Goal: Information Seeking & Learning: Understand process/instructions

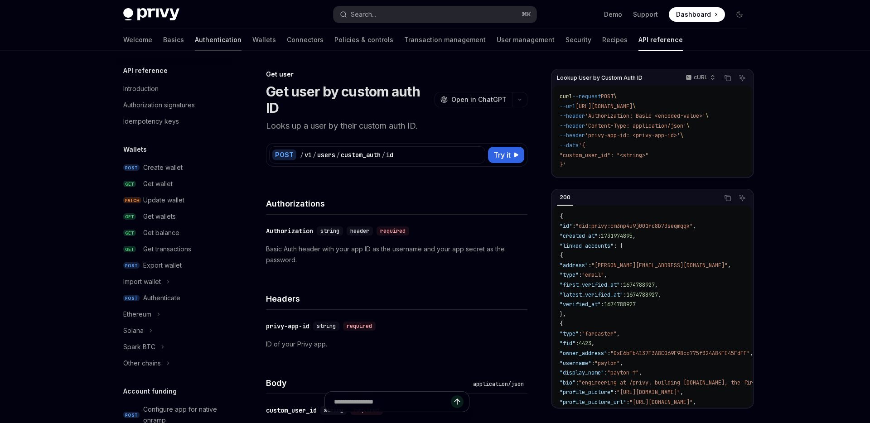
click at [195, 43] on link "Authentication" at bounding box center [218, 40] width 47 height 22
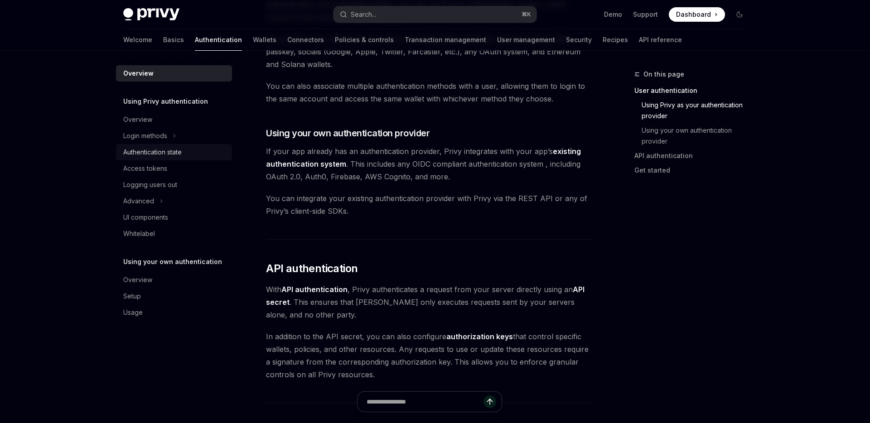
scroll to position [410, 0]
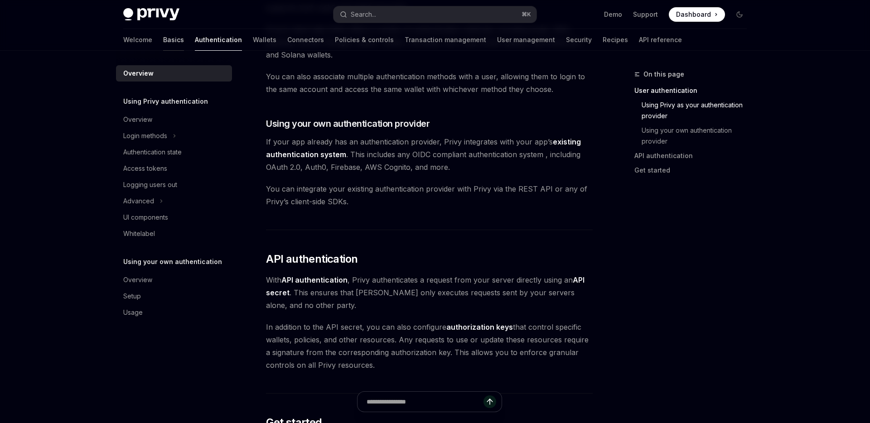
click at [163, 37] on link "Basics" at bounding box center [173, 40] width 21 height 22
type textarea "*"
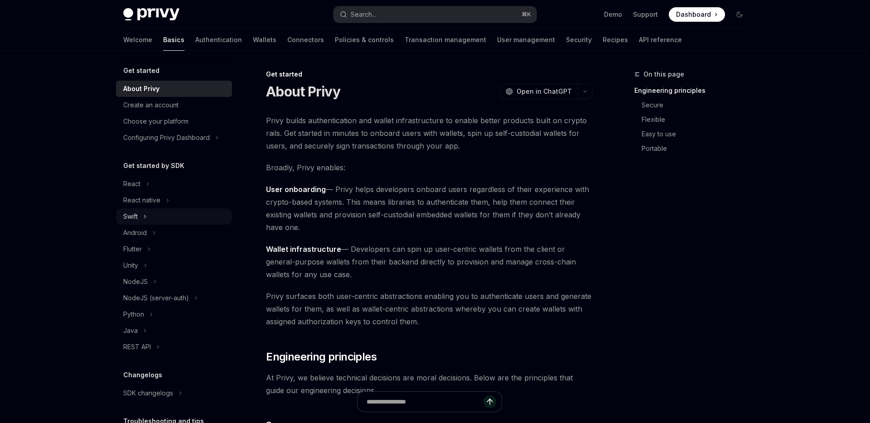
scroll to position [9, 0]
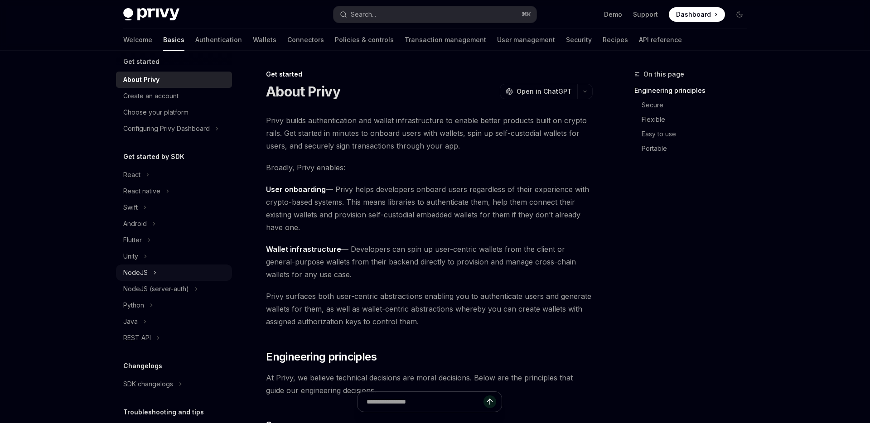
click at [163, 276] on button "NodeJS" at bounding box center [174, 273] width 116 height 16
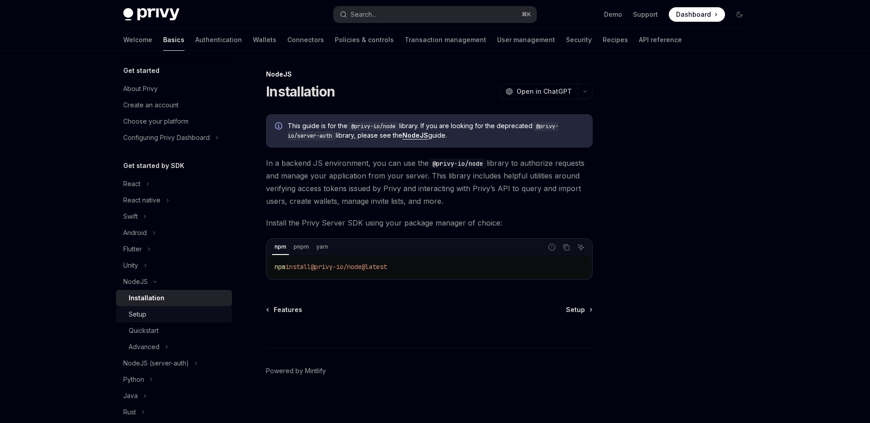
click at [150, 315] on div "Setup" at bounding box center [178, 314] width 98 height 11
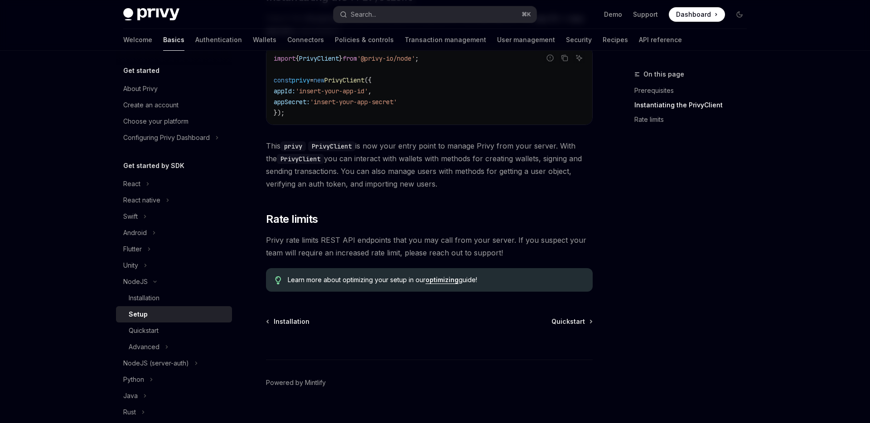
scroll to position [321, 0]
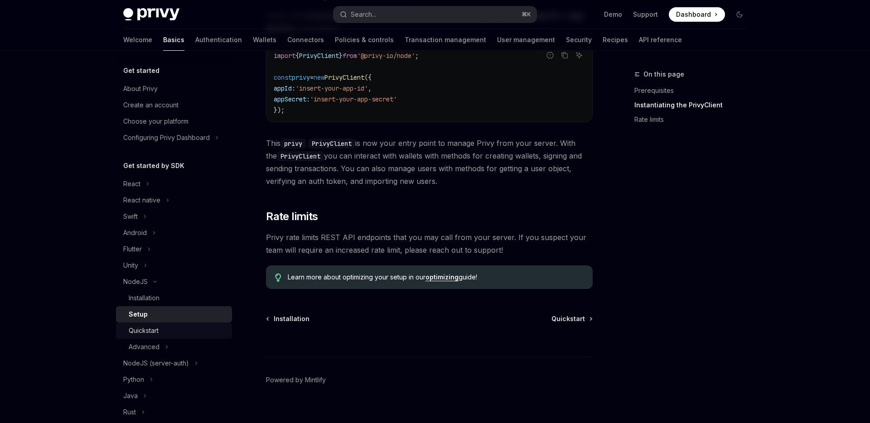
click at [151, 332] on div "Quickstart" at bounding box center [144, 330] width 30 height 11
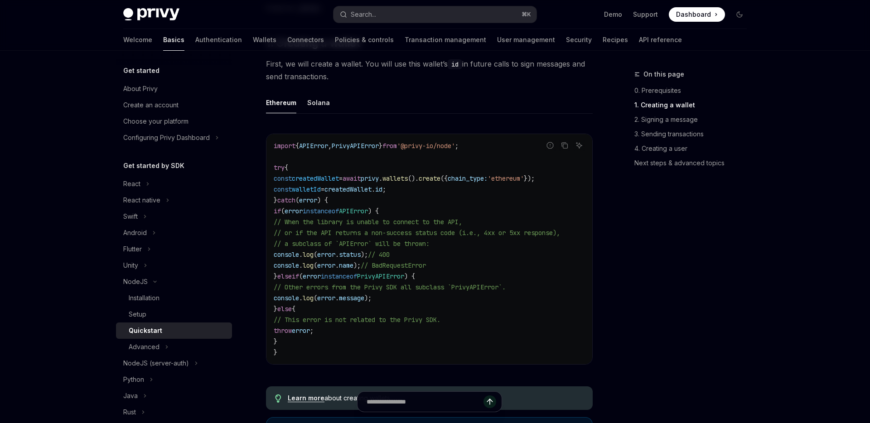
scroll to position [241, 0]
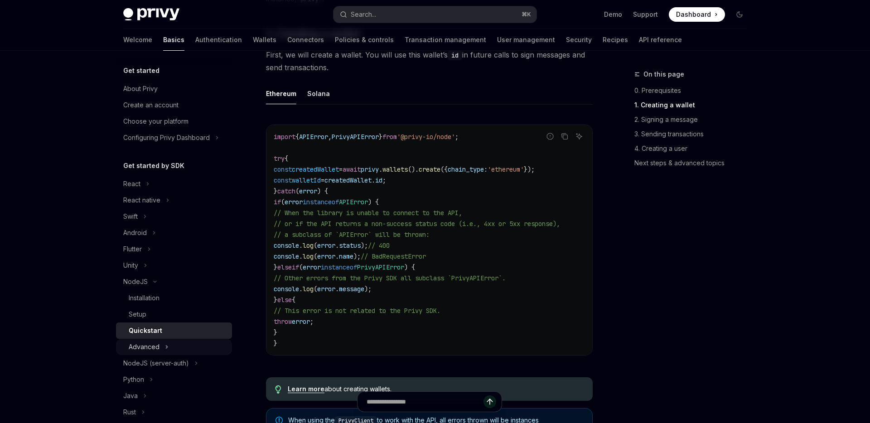
click at [174, 347] on button "Advanced" at bounding box center [174, 347] width 116 height 16
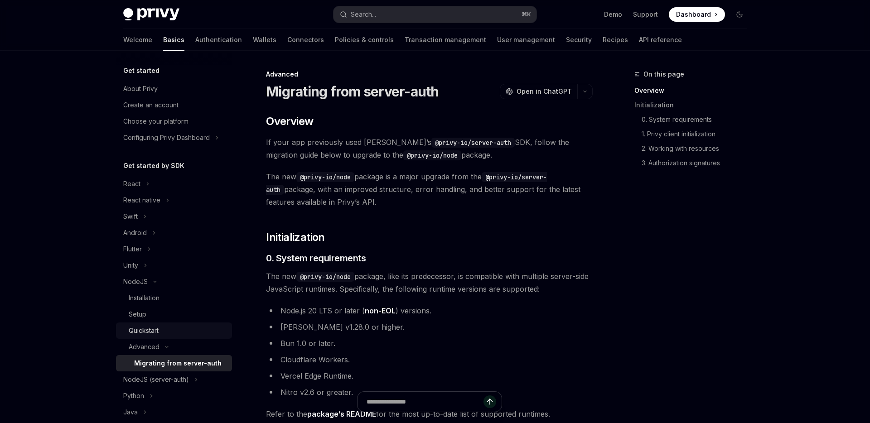
click at [186, 332] on div "Quickstart" at bounding box center [178, 330] width 98 height 11
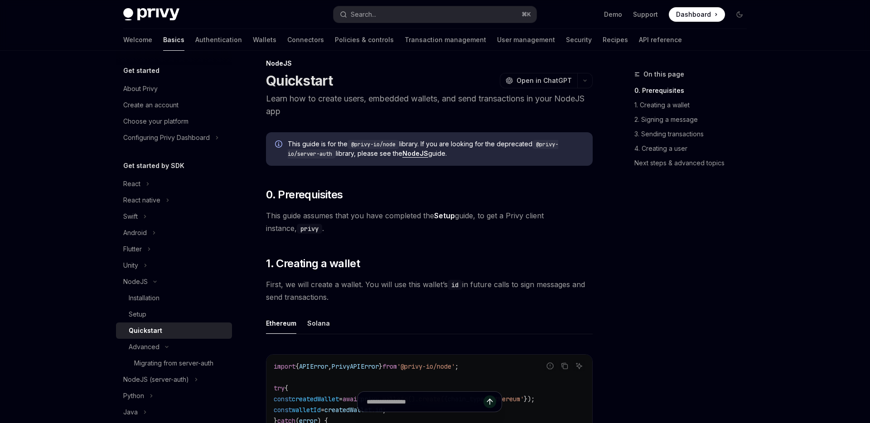
scroll to position [11, 0]
click at [424, 152] on link "NodeJS" at bounding box center [415, 153] width 26 height 8
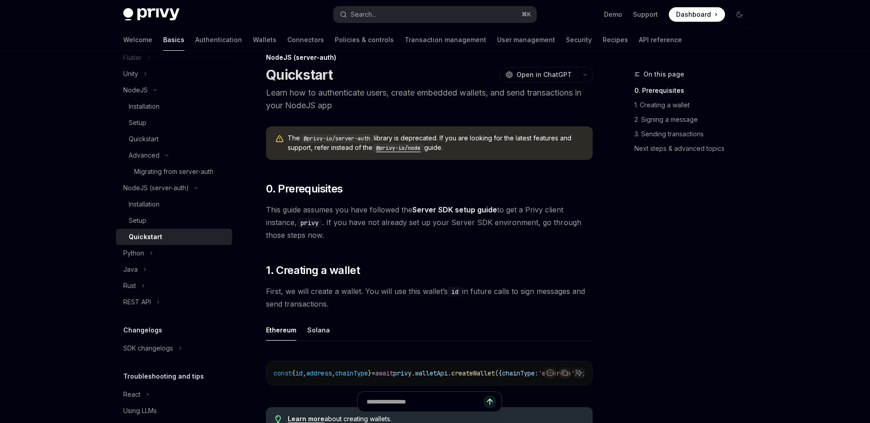
scroll to position [9, 0]
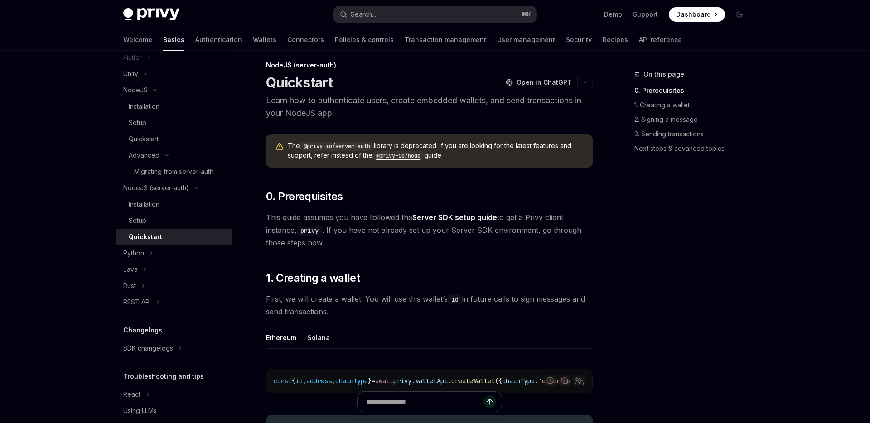
click at [396, 158] on code "@privy-io/node" at bounding box center [398, 155] width 52 height 9
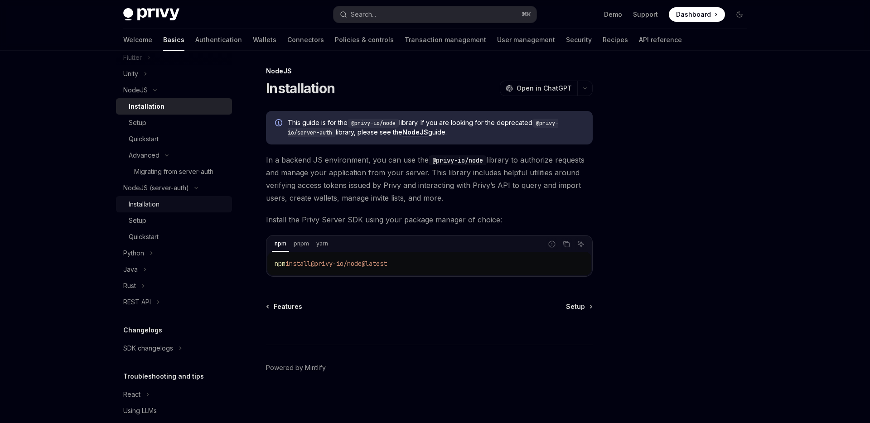
scroll to position [202, 0]
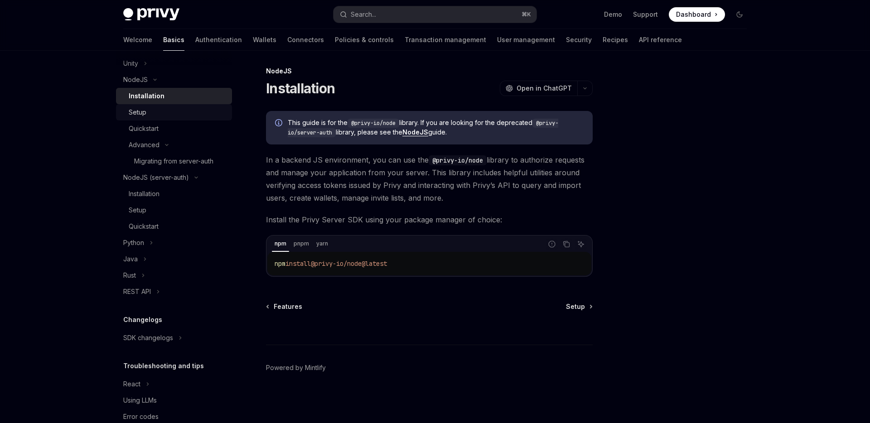
click at [168, 116] on div "Setup" at bounding box center [178, 112] width 98 height 11
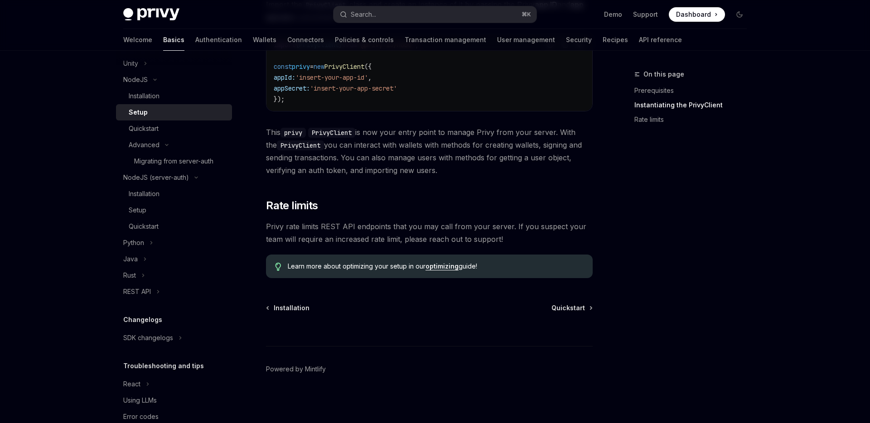
scroll to position [333, 0]
click at [157, 127] on div "Quickstart" at bounding box center [144, 128] width 30 height 11
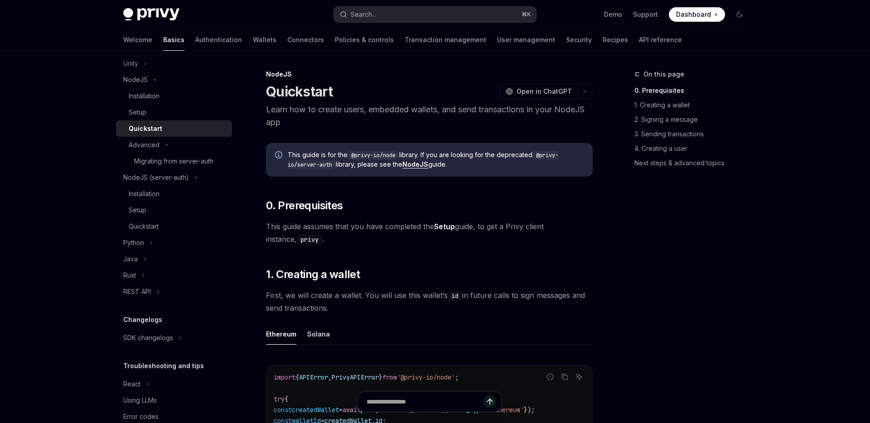
scroll to position [4, 0]
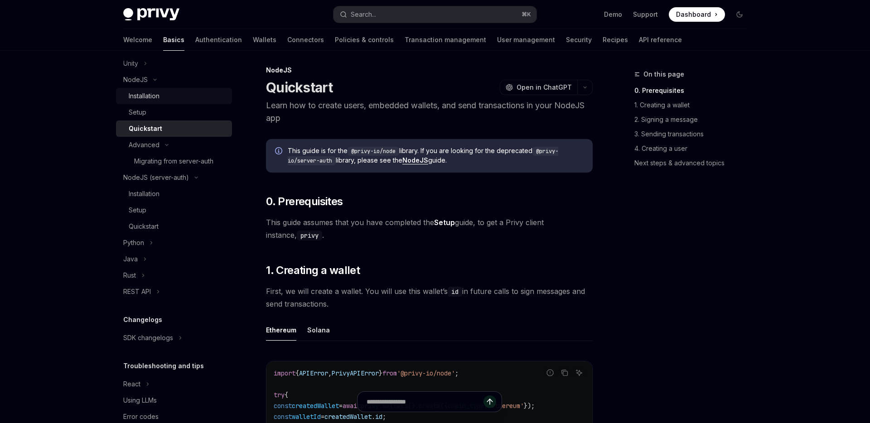
click at [158, 97] on div "Installation" at bounding box center [144, 96] width 31 height 11
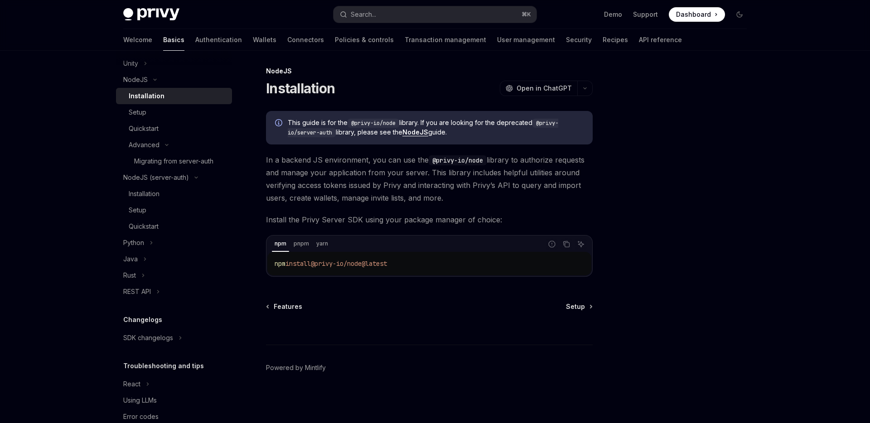
scroll to position [3, 0]
drag, startPoint x: 412, startPoint y: 263, endPoint x: 319, endPoint y: 259, distance: 93.5
click at [319, 259] on code "npm install @privy-io/node@latest" at bounding box center [429, 263] width 309 height 11
copy span "@privy-io/node@latest"
click at [158, 128] on div "Quickstart" at bounding box center [144, 128] width 30 height 11
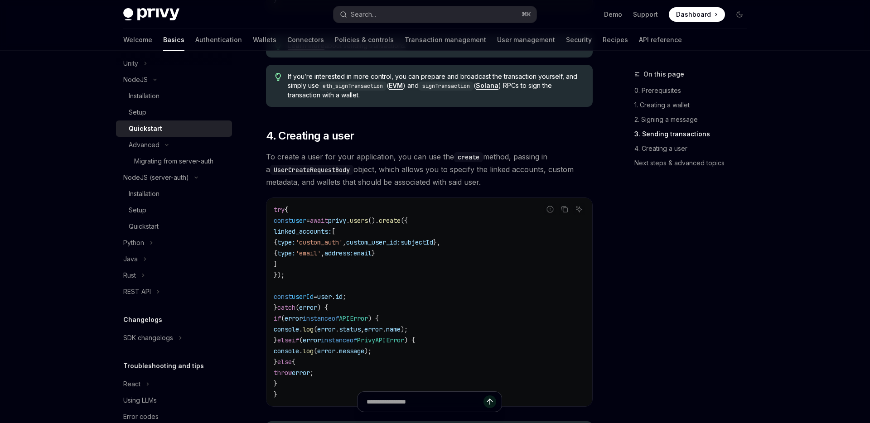
scroll to position [1545, 0]
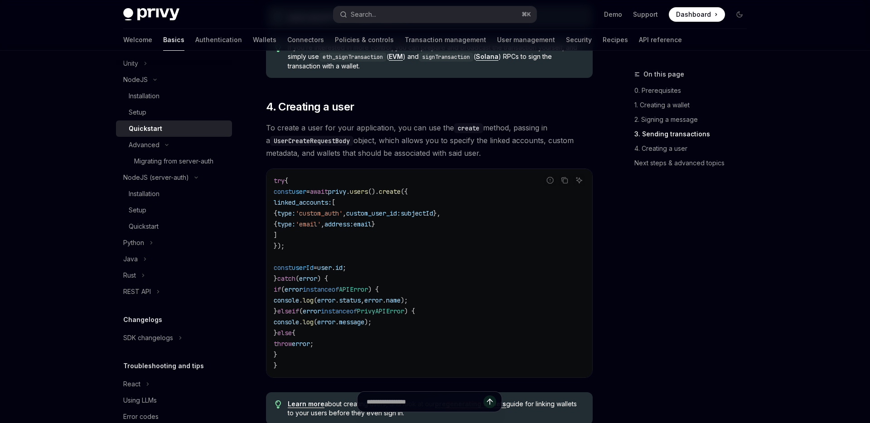
type textarea "*"
